Goal: Find contact information: Find contact information

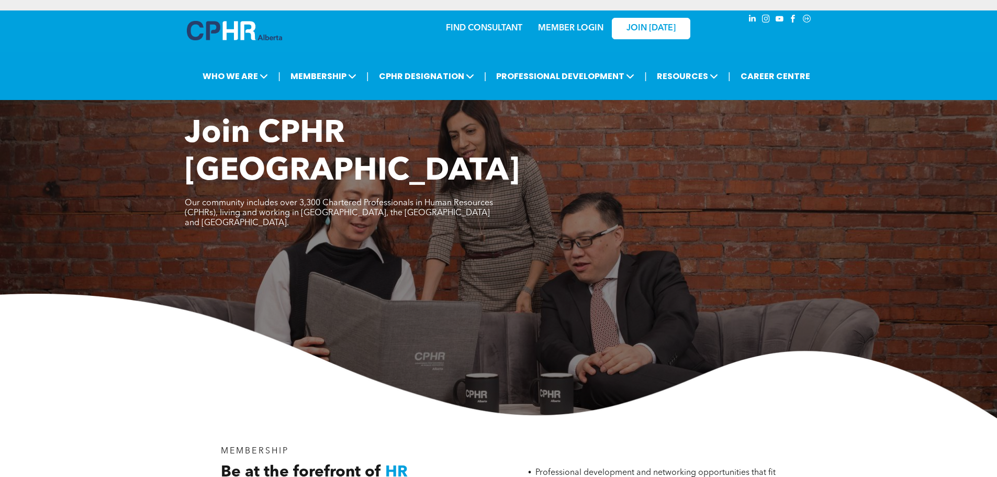
scroll to position [366, 0]
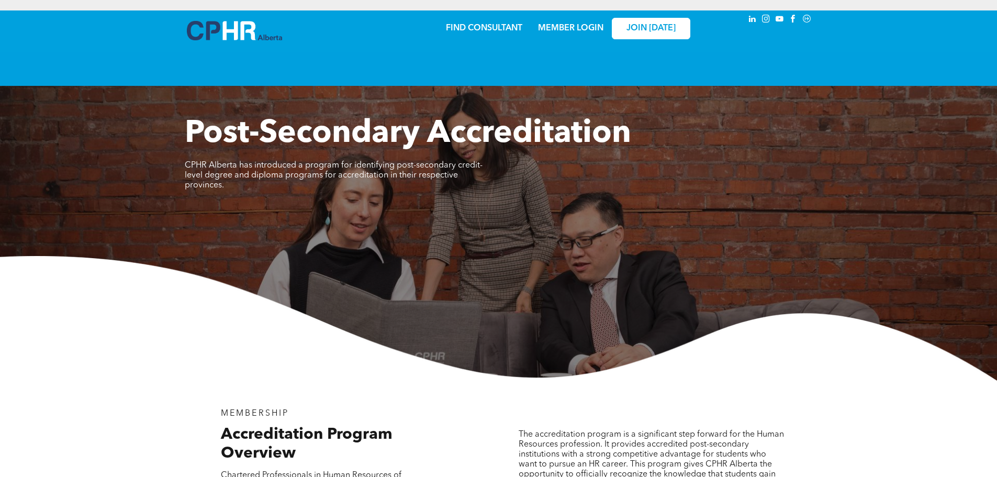
scroll to position [1492, 0]
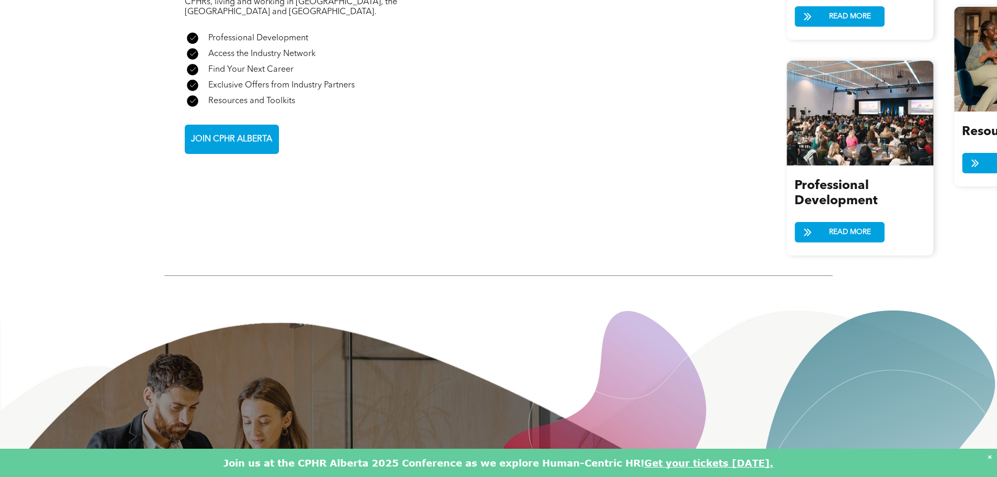
scroll to position [1922, 0]
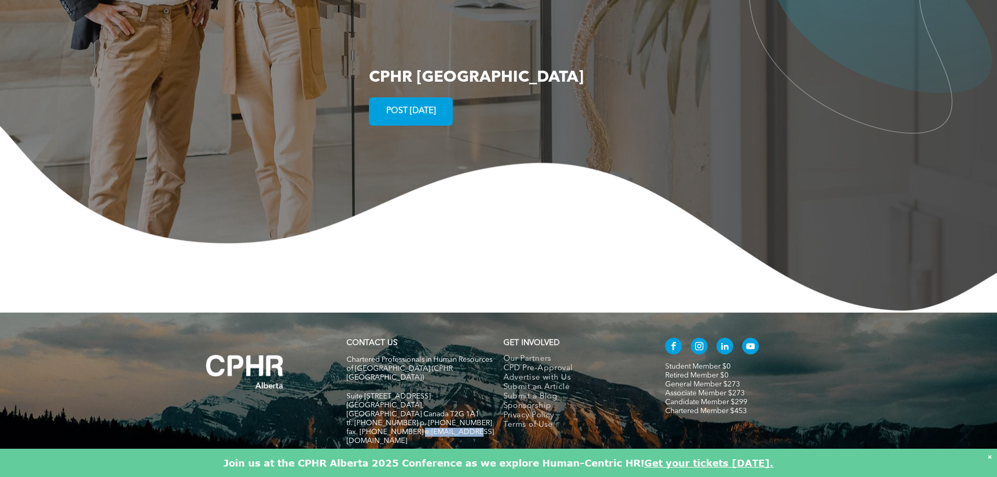
drag, startPoint x: 472, startPoint y: 372, endPoint x: 415, endPoint y: 376, distance: 57.7
click at [415, 428] on h5 "fax. [PHONE_NUMBER] e:[EMAIL_ADDRESS][DOMAIN_NAME]" at bounding box center [421, 437] width 148 height 18
copy span "[EMAIL_ADDRESS][DOMAIN_NAME]"
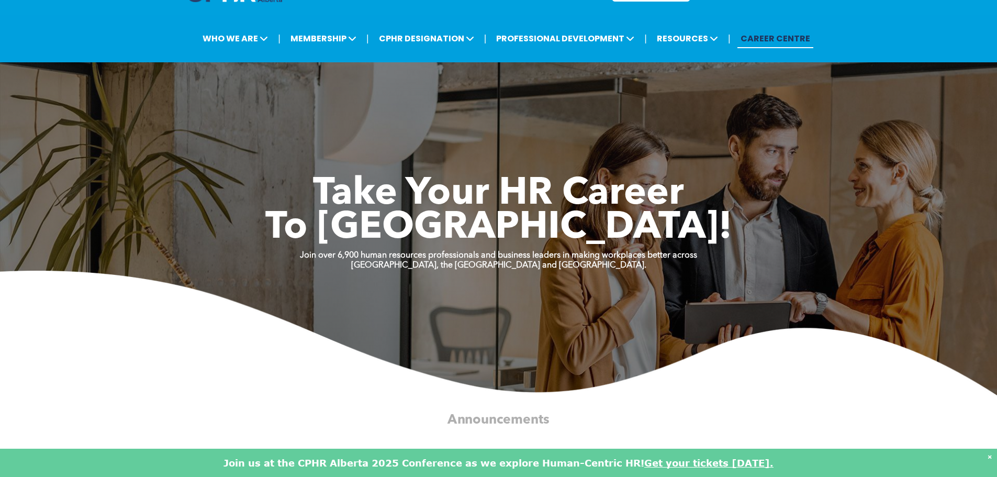
scroll to position [0, 0]
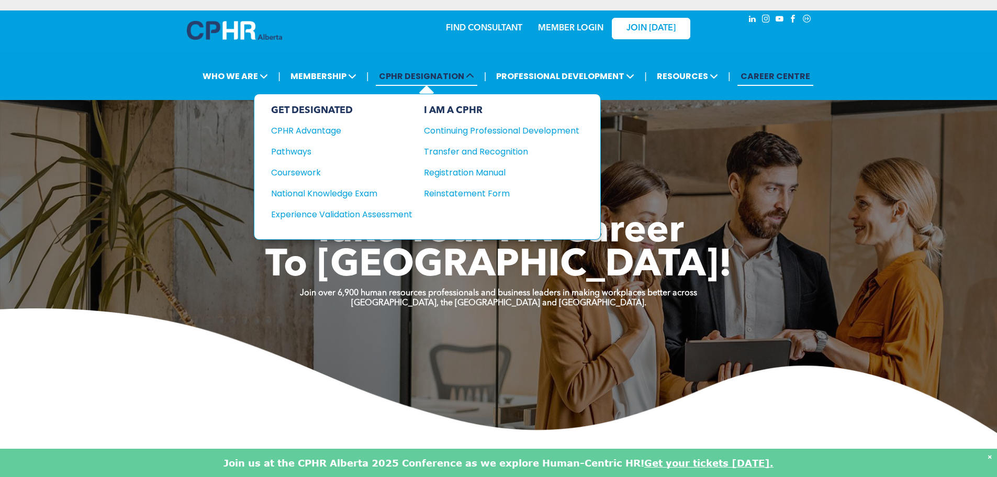
click at [397, 77] on span "CPHR DESIGNATION" at bounding box center [427, 75] width 102 height 19
click at [287, 151] on div "Pathways" at bounding box center [334, 151] width 127 height 13
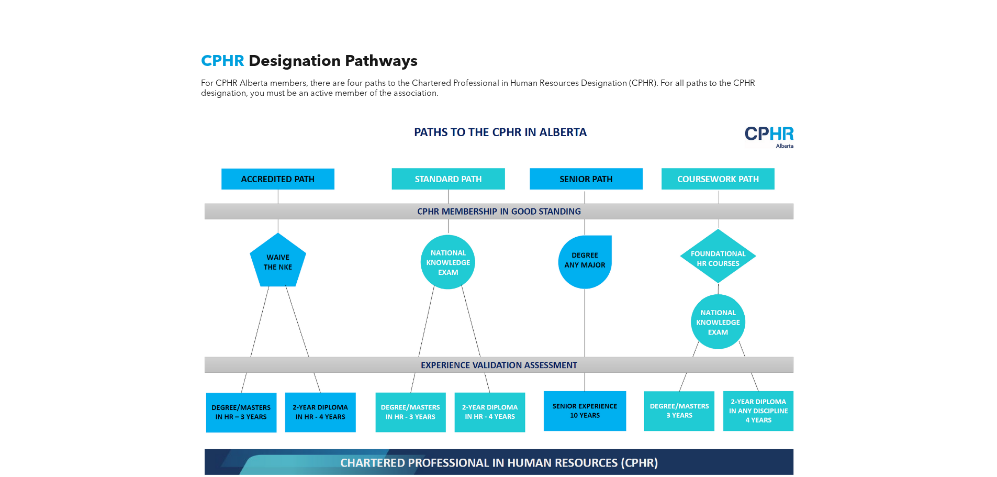
scroll to position [785, 0]
